Goal: Navigation & Orientation: Find specific page/section

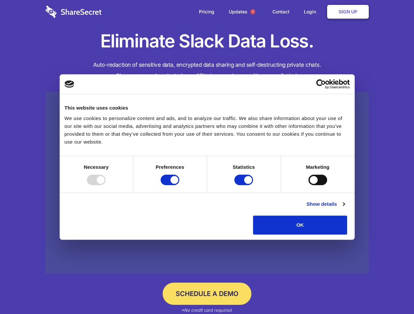
click at [105, 185] on div at bounding box center [96, 180] width 19 height 10
click at [179, 185] on input "Preferences" at bounding box center [169, 180] width 19 height 10
checkbox input "false"
click at [244, 185] on input "Statistics" at bounding box center [243, 180] width 19 height 10
checkbox input "false"
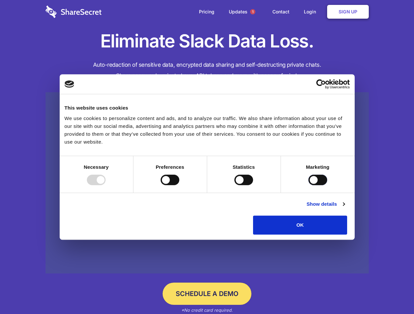
click at [308, 185] on input "Marketing" at bounding box center [317, 180] width 19 height 10
checkbox input "true"
click at [344, 208] on link "Show details" at bounding box center [325, 204] width 38 height 8
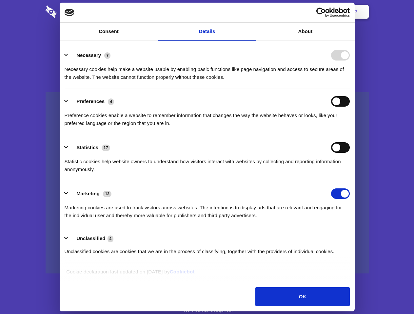
click at [349, 81] on div "Necessary 7 Necessary cookies help make a website usable by enabling basic func…" at bounding box center [207, 65] width 285 height 31
click at [252, 12] on span "1" at bounding box center [252, 11] width 5 height 5
